Goal: Find contact information: Obtain details needed to contact an individual or organization

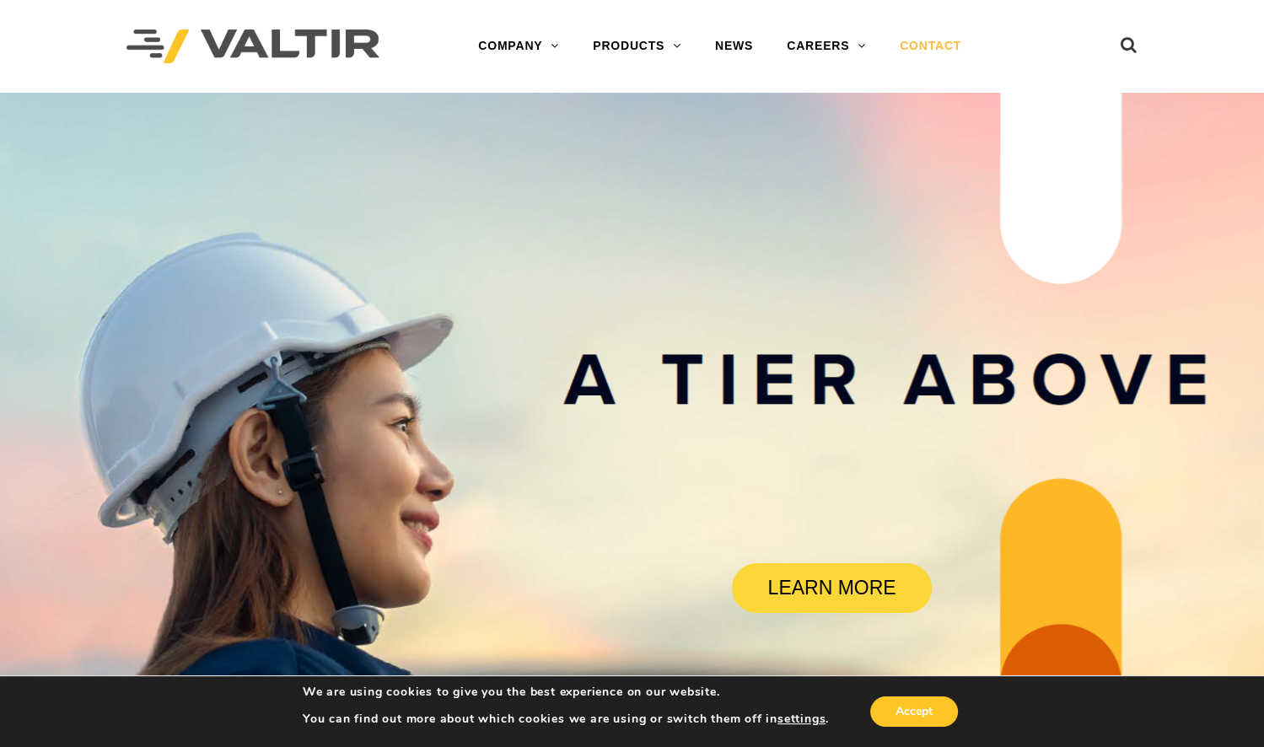
click at [938, 46] on link "CONTACT" at bounding box center [930, 47] width 95 height 34
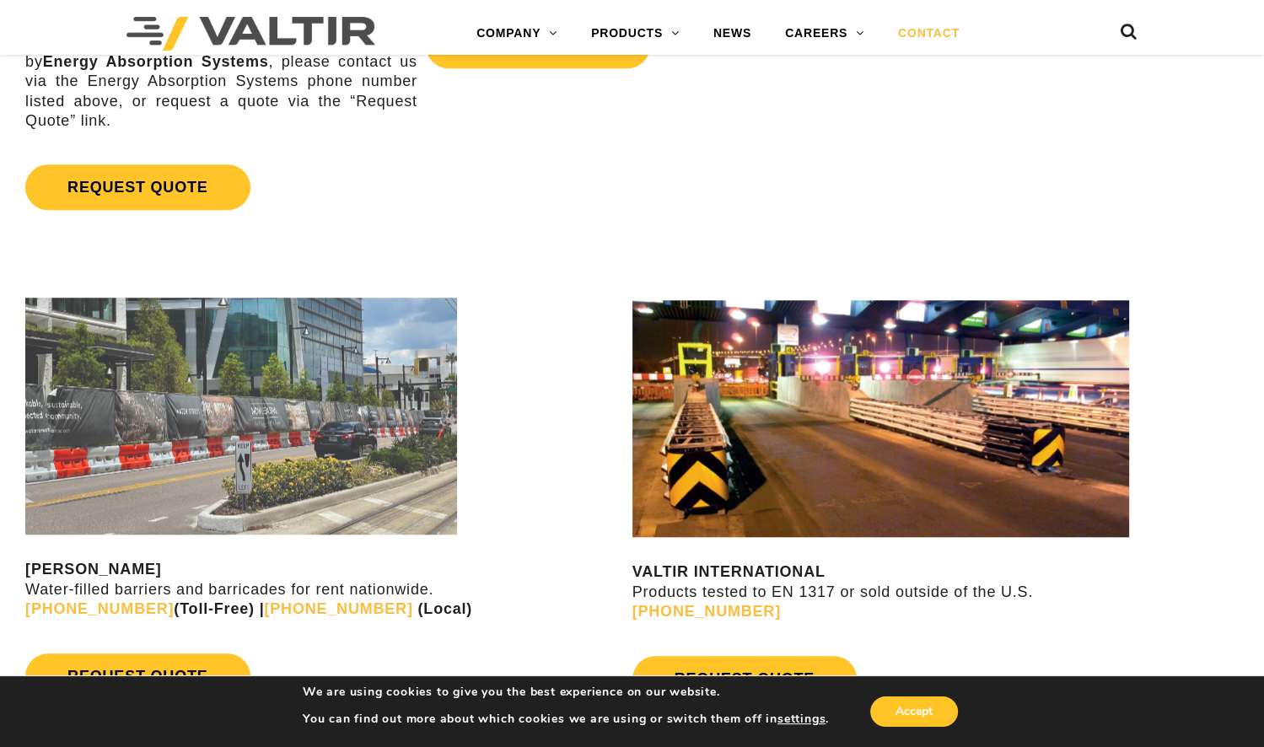
scroll to position [1610, 0]
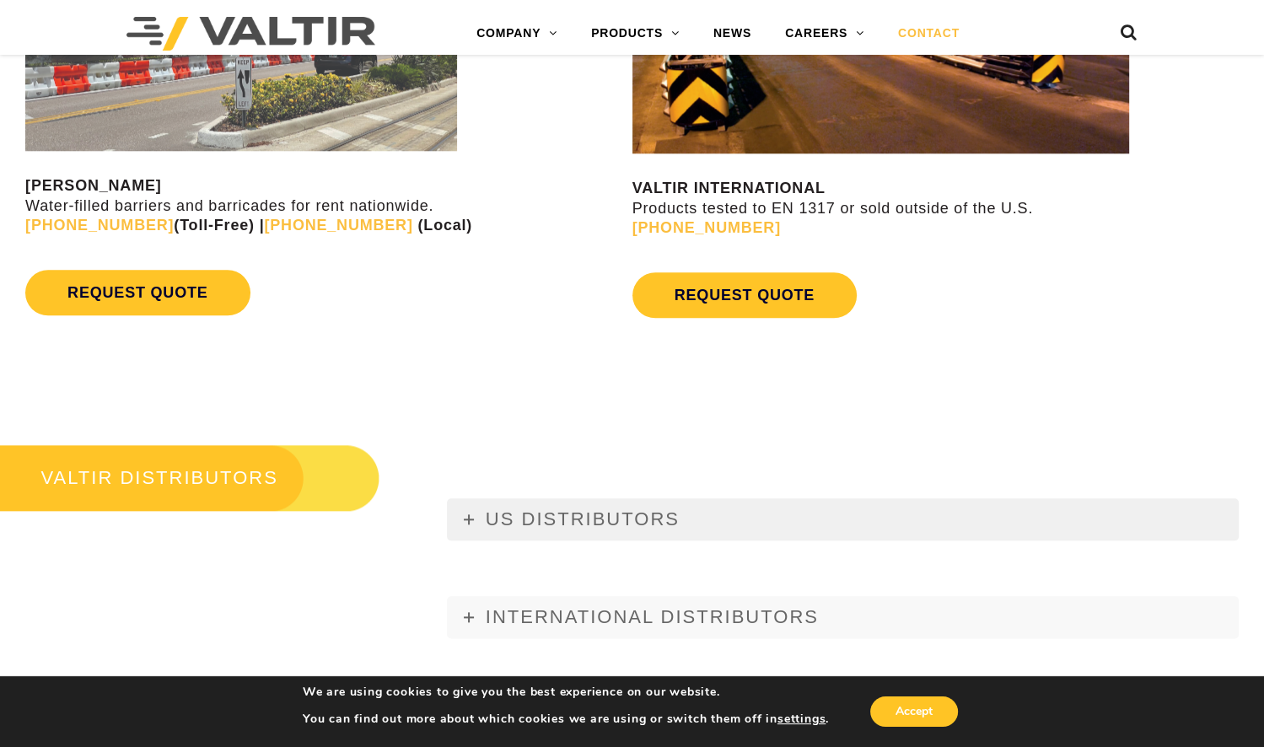
click at [464, 520] on icon at bounding box center [469, 520] width 10 height 10
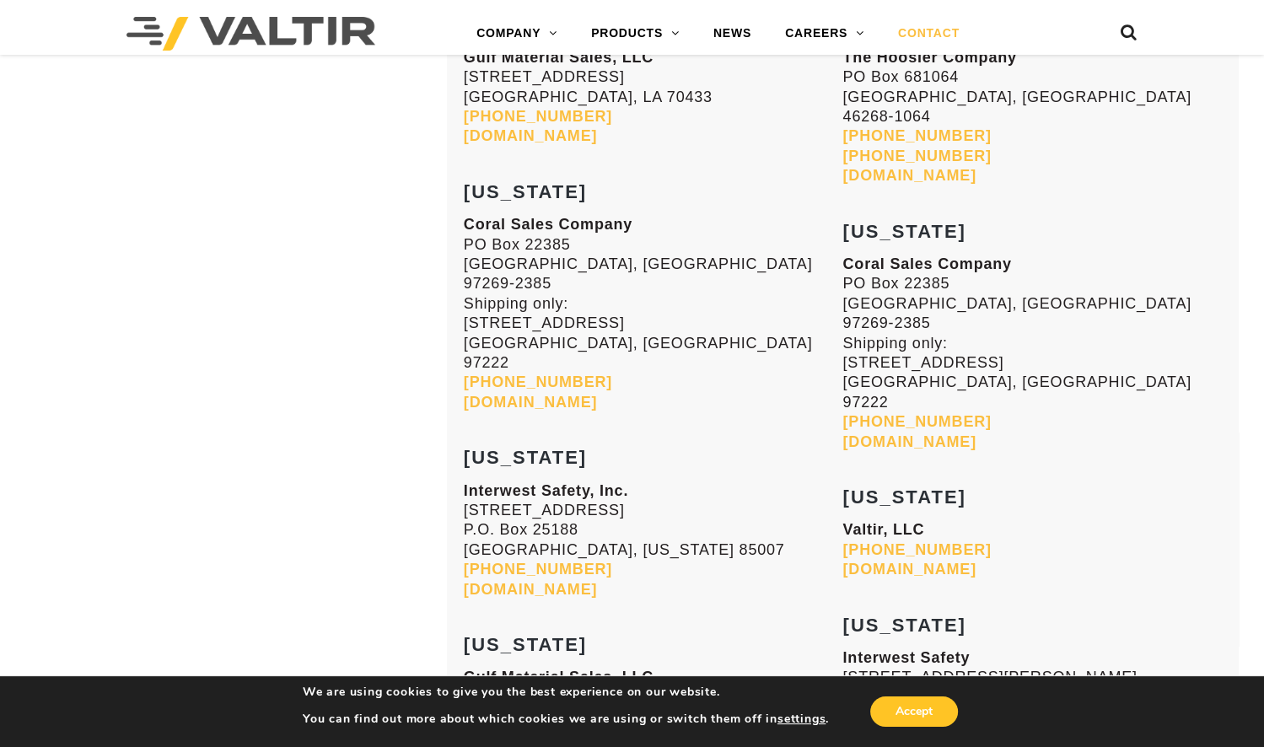
scroll to position [1763, 0]
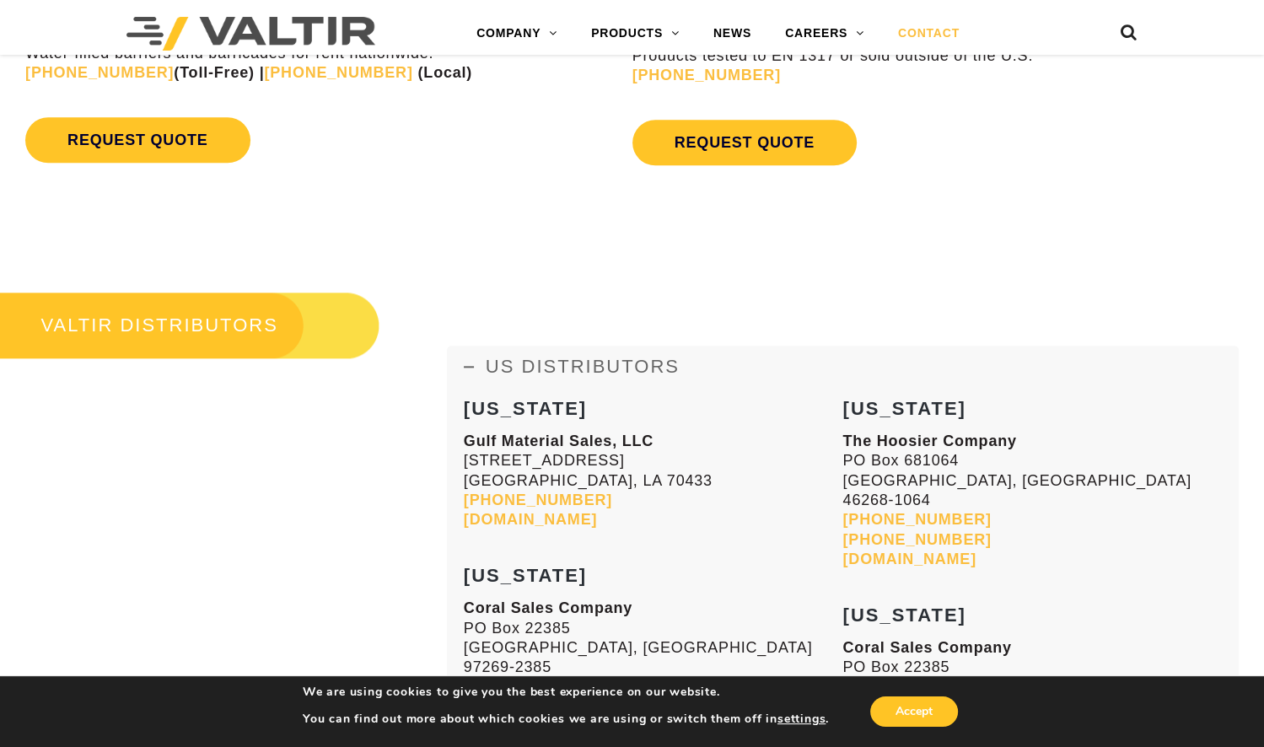
click at [472, 364] on icon at bounding box center [469, 367] width 10 height 10
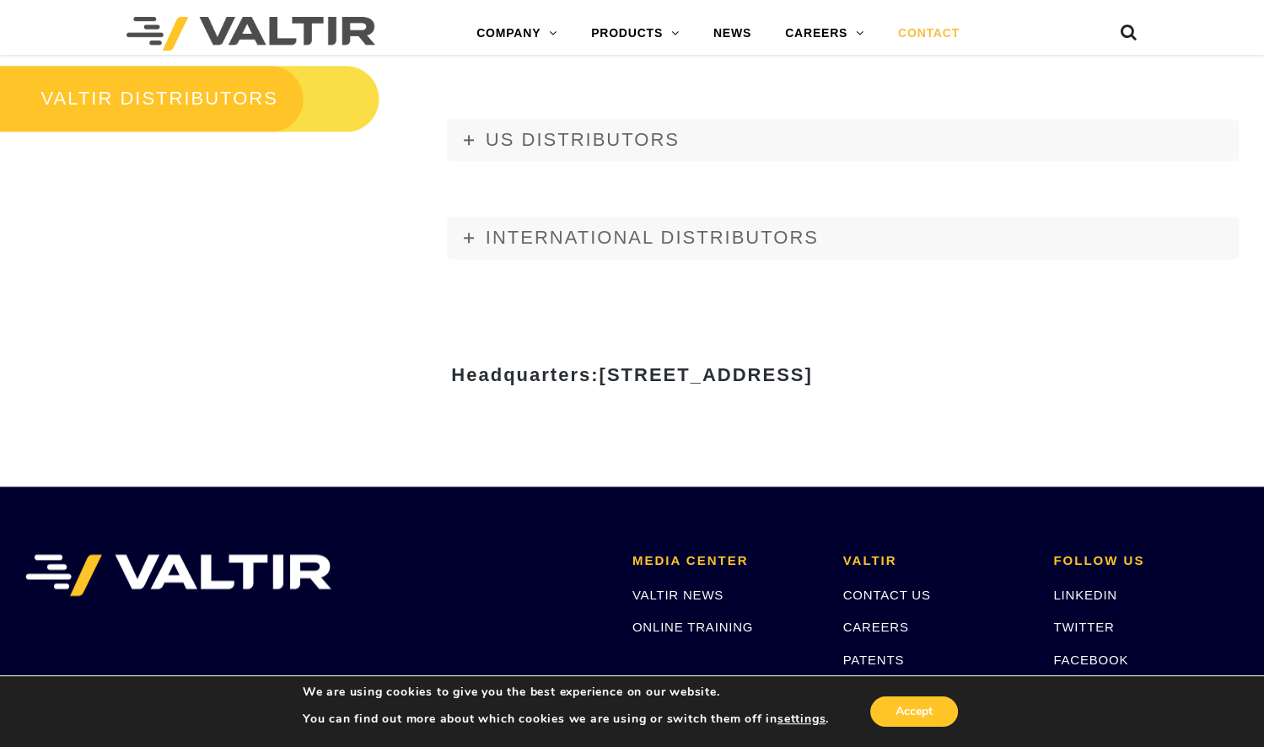
scroll to position [2070, 0]
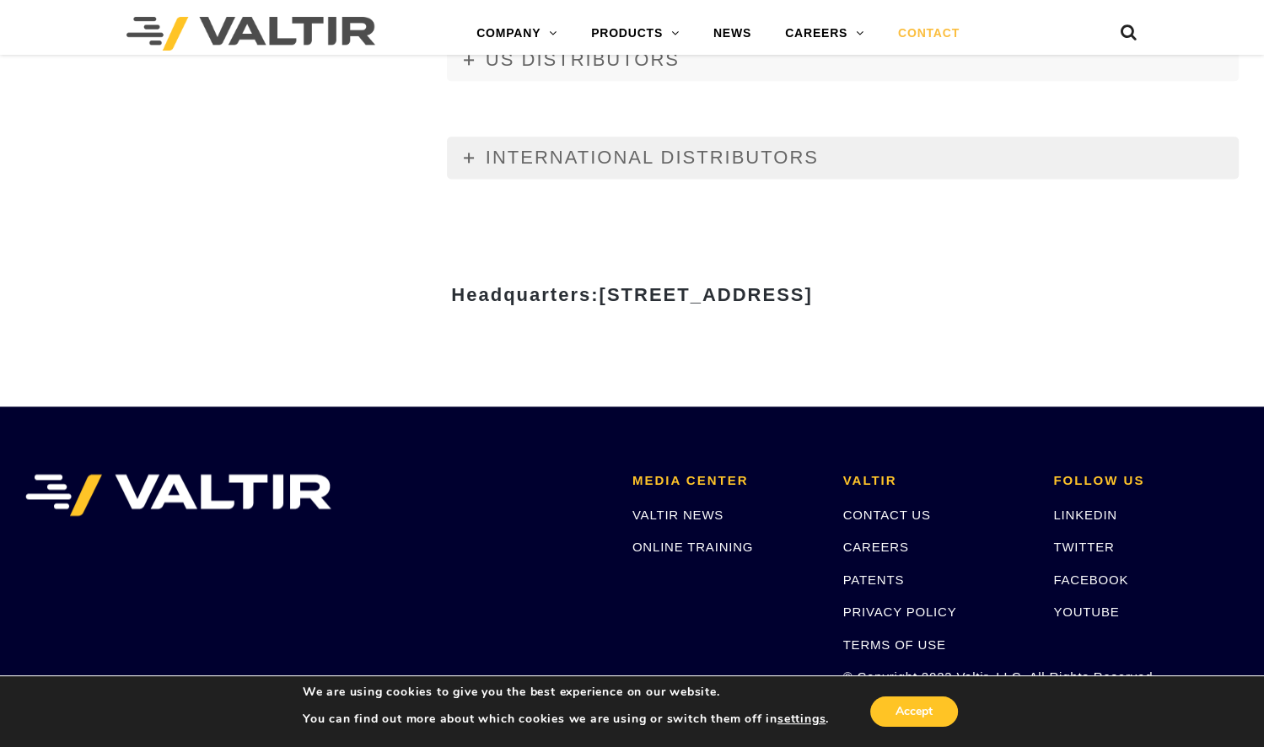
click at [467, 159] on icon at bounding box center [469, 158] width 10 height 10
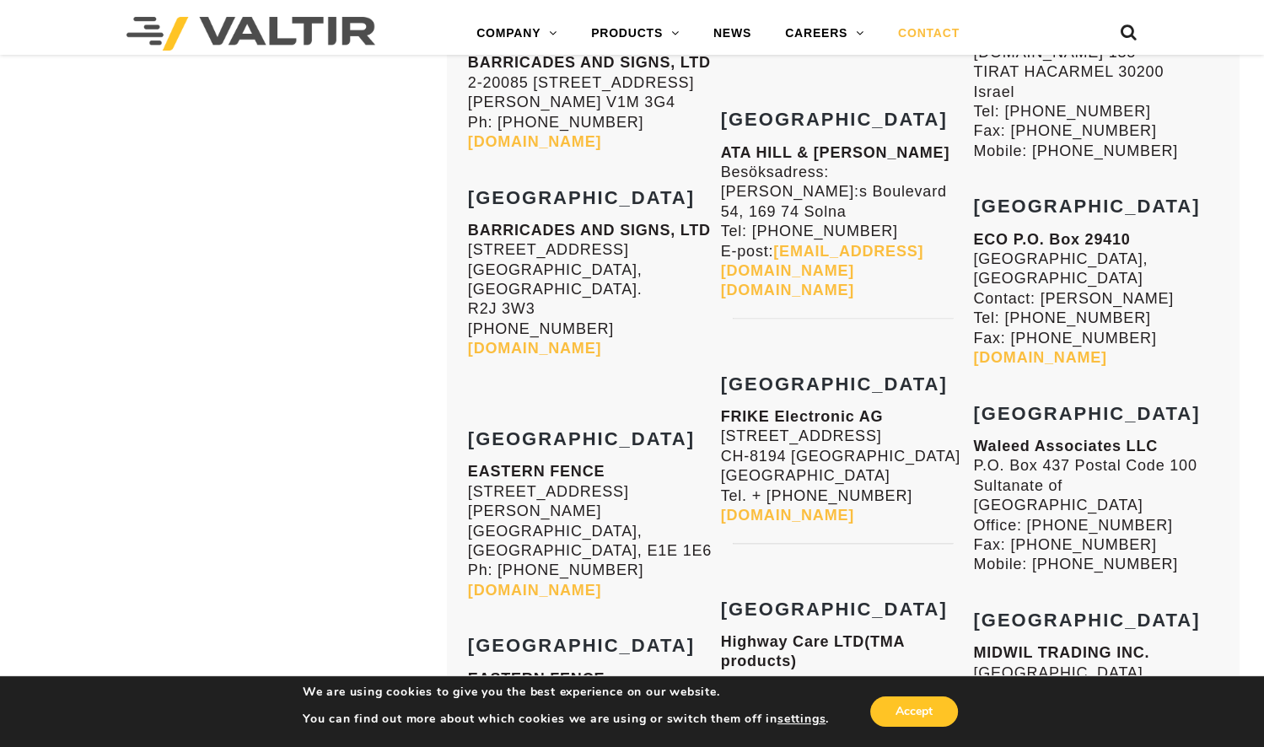
scroll to position [5804, 0]
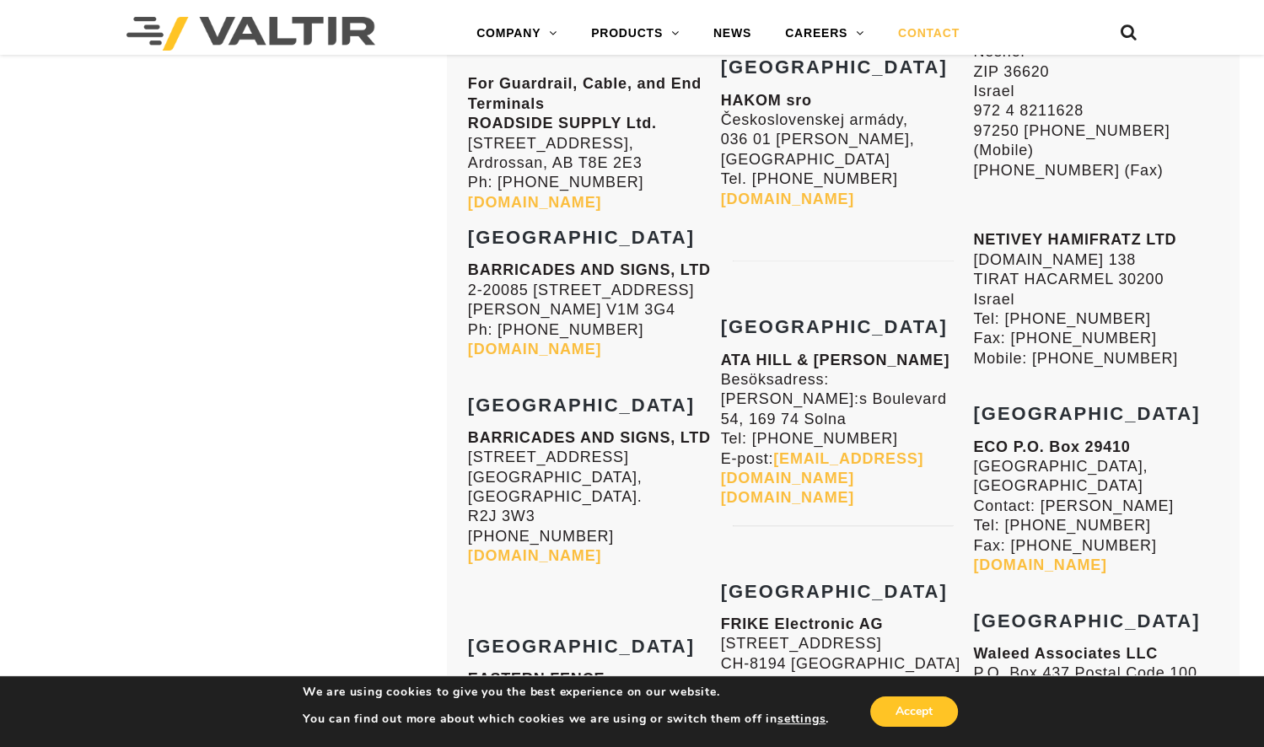
click at [656, 261] on strong "BARRICADES AND SIGNS, LTD" at bounding box center [589, 269] width 243 height 17
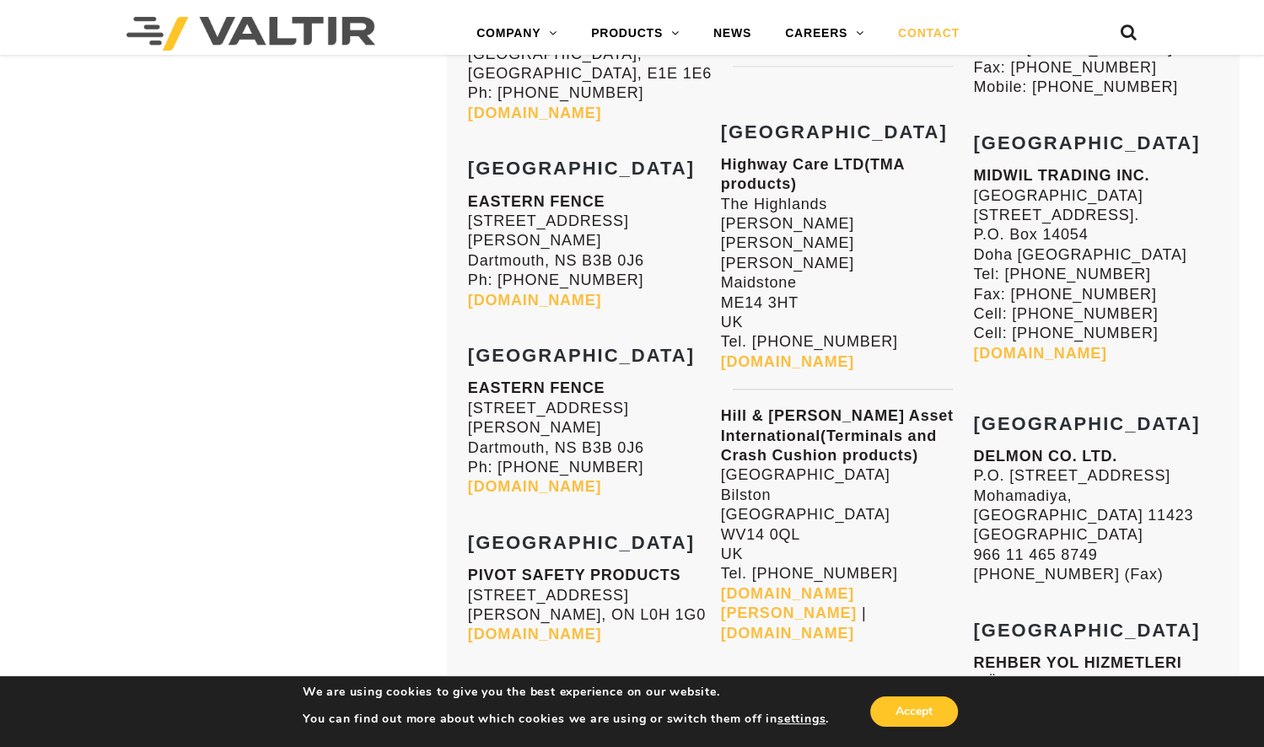
scroll to position [6265, 0]
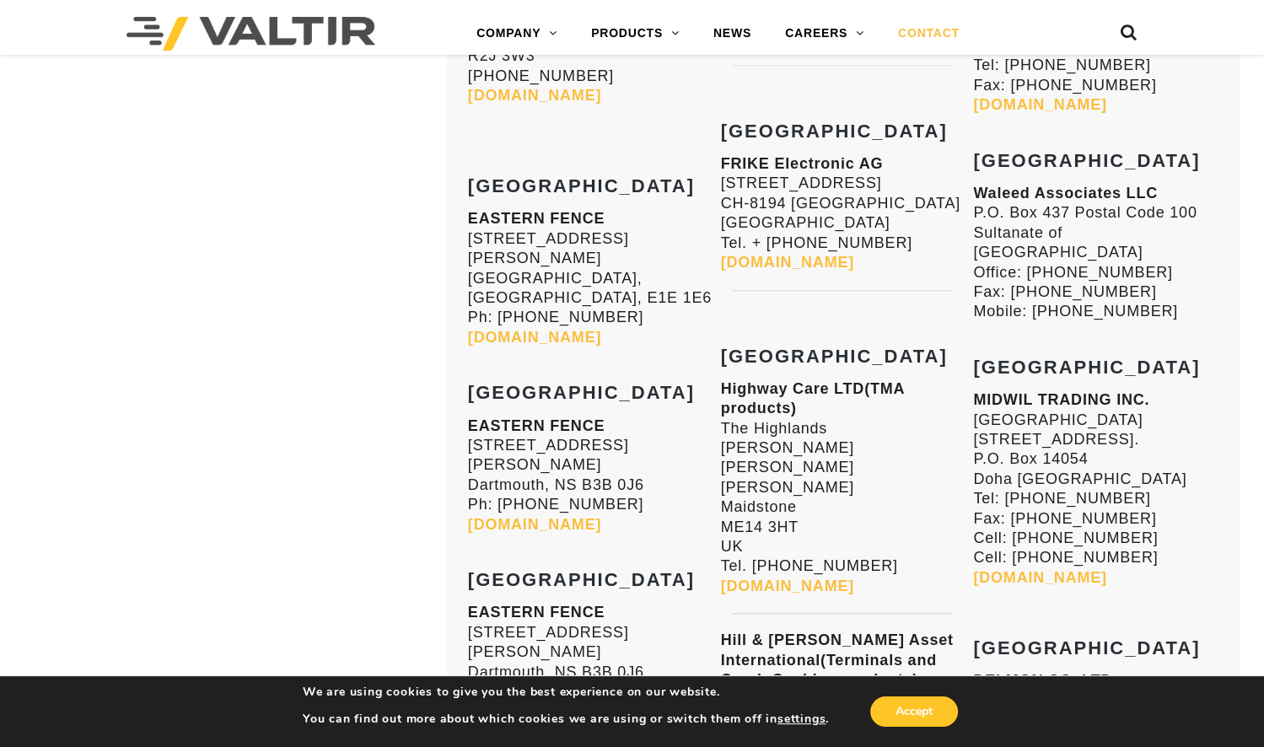
click at [687, 363] on h3 "[GEOGRAPHIC_DATA]" at bounding box center [590, 383] width 245 height 40
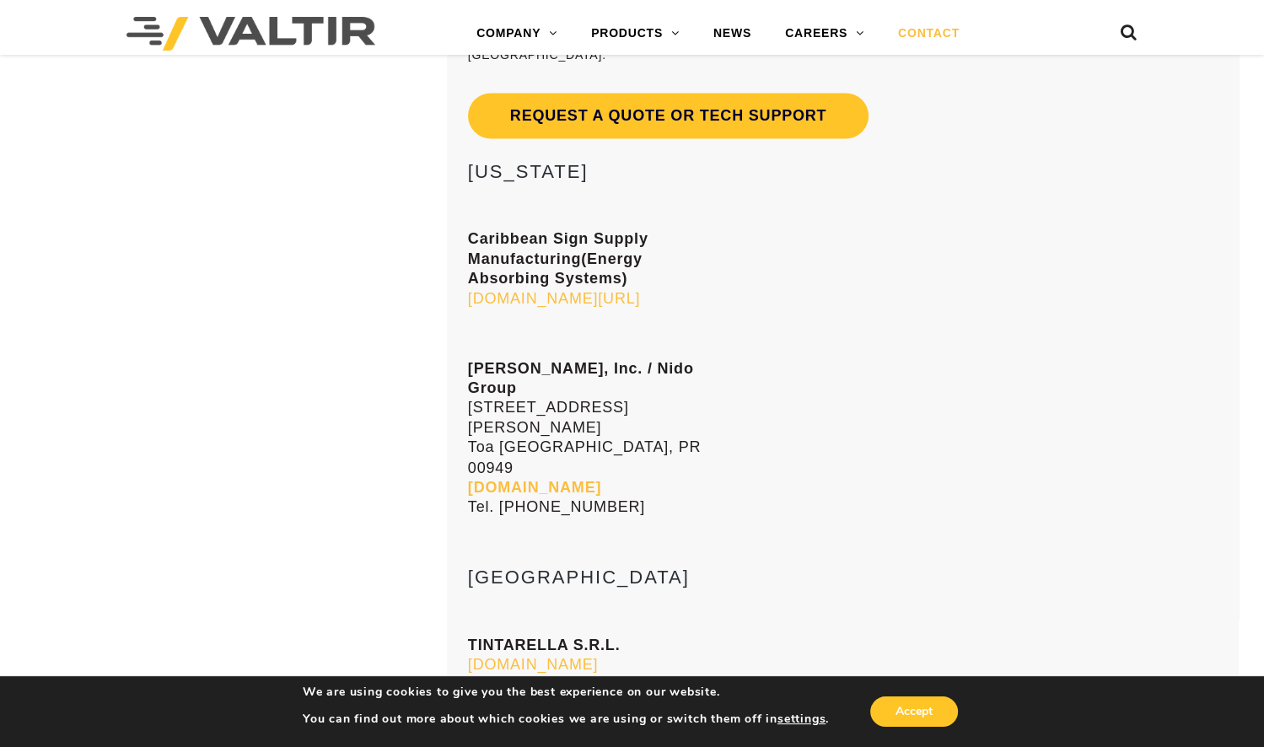
scroll to position [8642, 0]
